Goal: Task Accomplishment & Management: Manage account settings

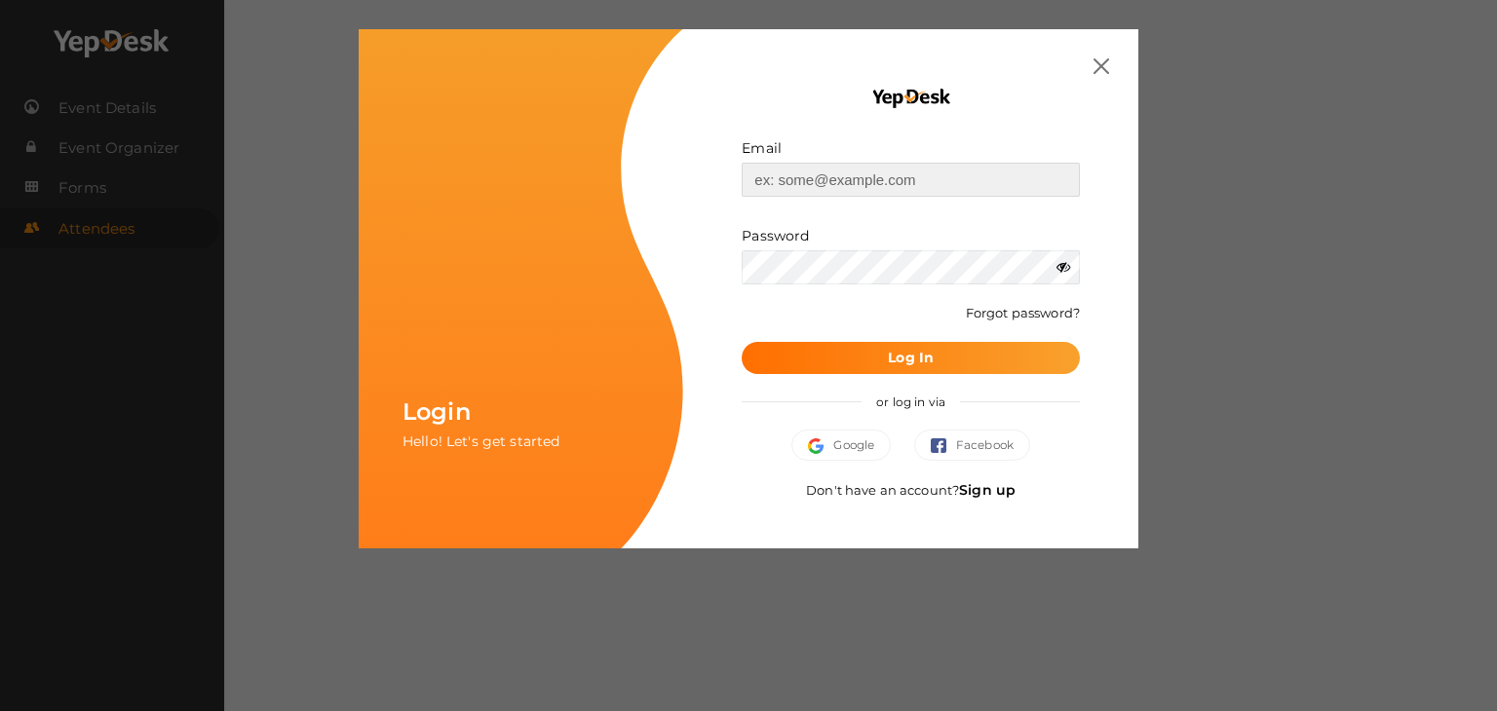
type input "[EMAIL_ADDRESS][DOMAIN_NAME]"
click at [1109, 58] on div "Email admin@centreoftheuniverse.org Invalid email. Password Wrong Credentials F…" at bounding box center [910, 288] width 455 height 519
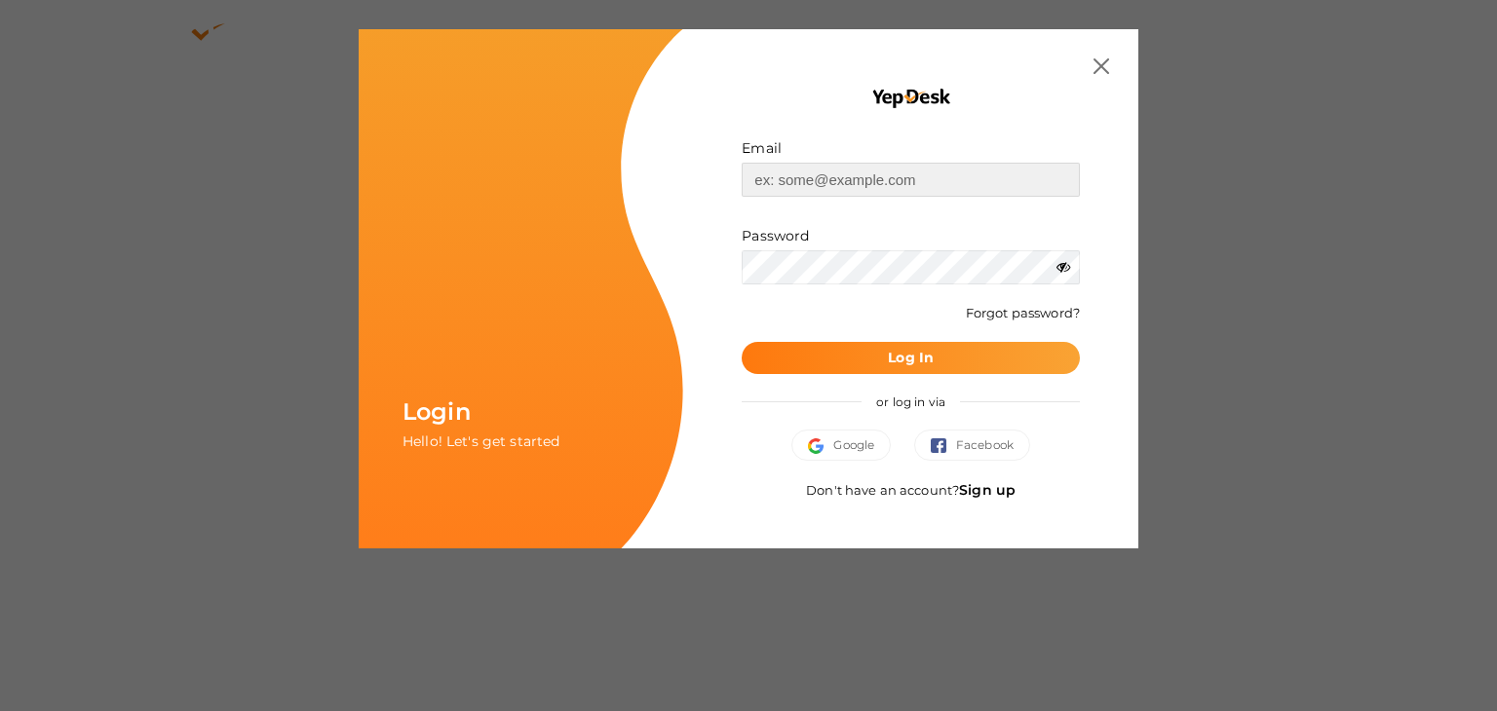
type input "[EMAIL_ADDRESS][DOMAIN_NAME]"
click at [890, 356] on b "Log In" at bounding box center [911, 358] width 46 height 18
